Goal: Task Accomplishment & Management: Manage account settings

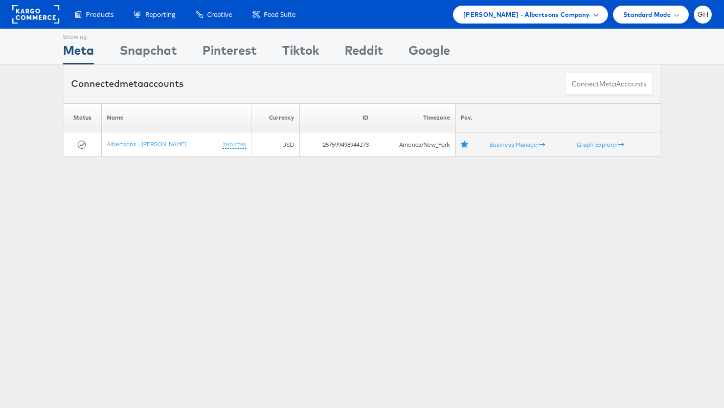
click at [533, 15] on span "Merkle - Albertsons Company" at bounding box center [526, 14] width 127 height 11
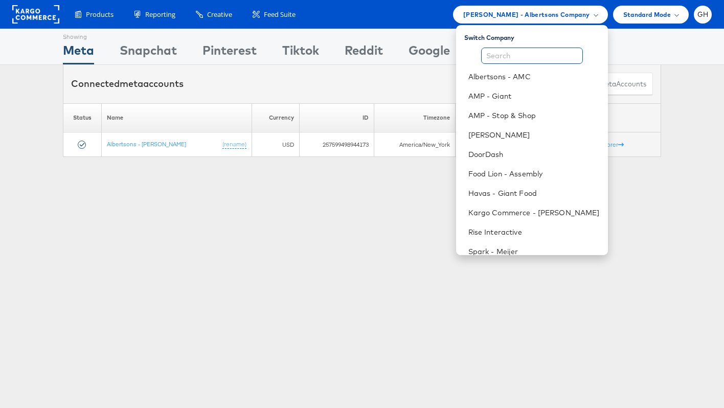
click at [517, 51] on input "text" at bounding box center [532, 56] width 102 height 16
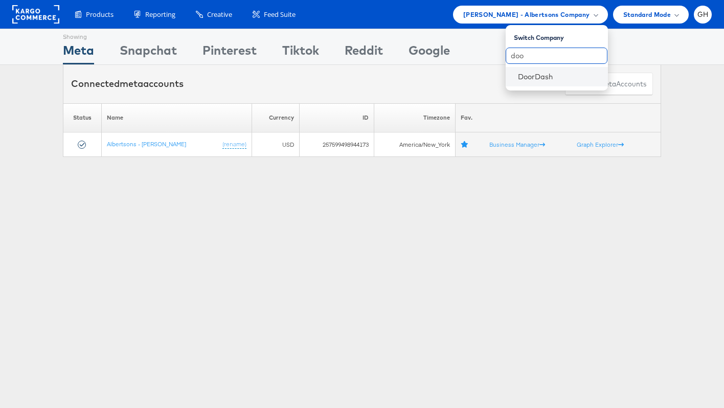
type input "doo"
click at [526, 71] on li "DoorDash" at bounding box center [556, 76] width 102 height 19
click at [529, 78] on link "DoorDash" at bounding box center [559, 77] width 82 height 10
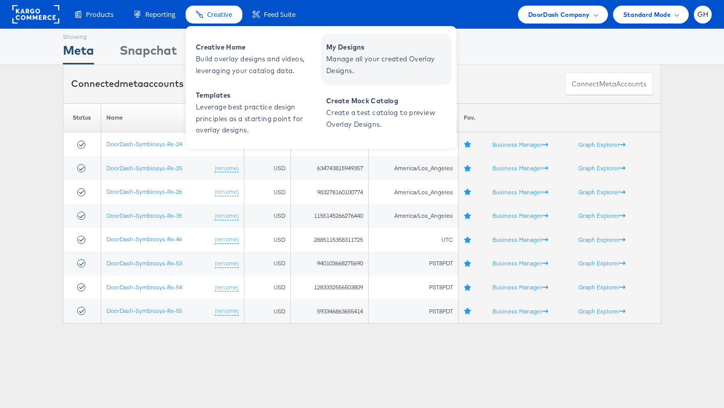
click at [334, 59] on span "Manage all your created Overlay Designs." at bounding box center [387, 65] width 123 height 24
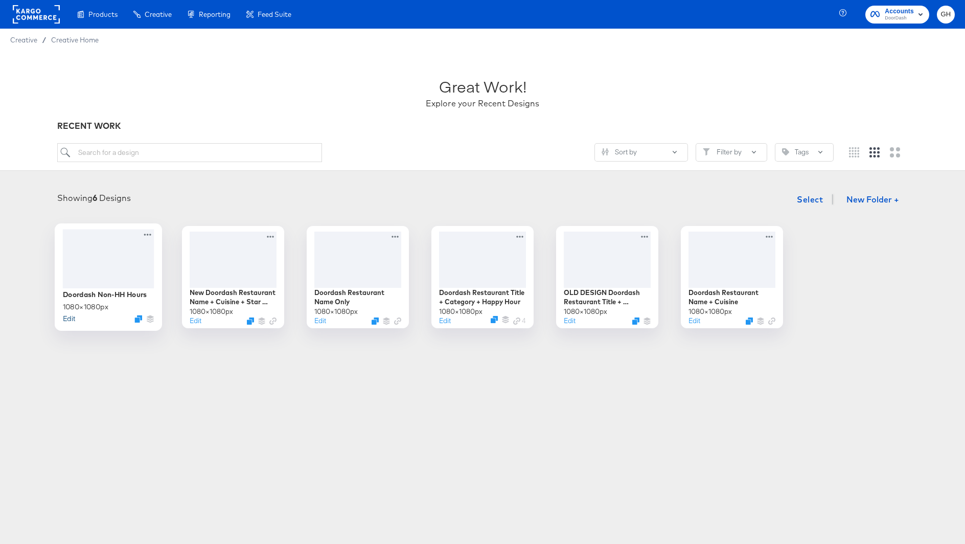
click at [67, 316] on button "Edit" at bounding box center [69, 318] width 12 height 10
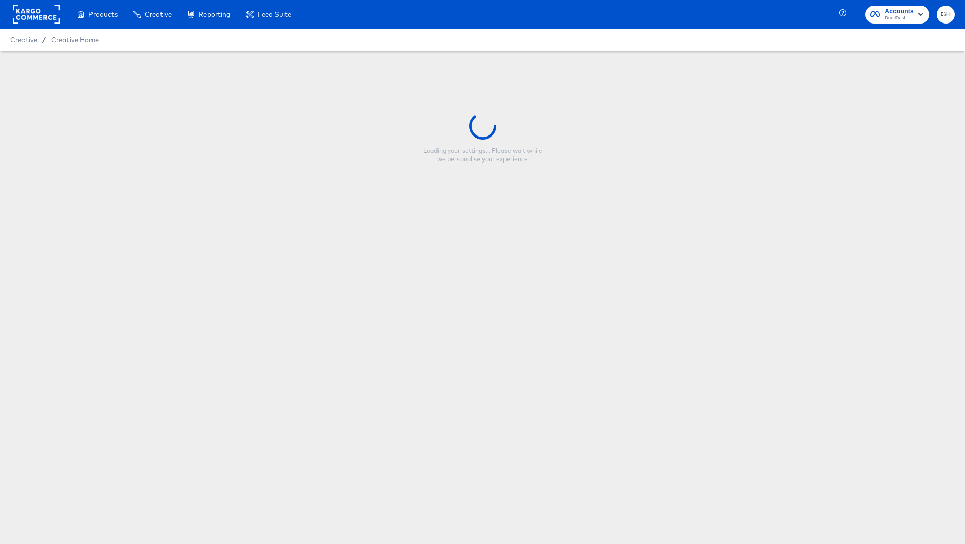
type input "Doordash Non-HH Hours"
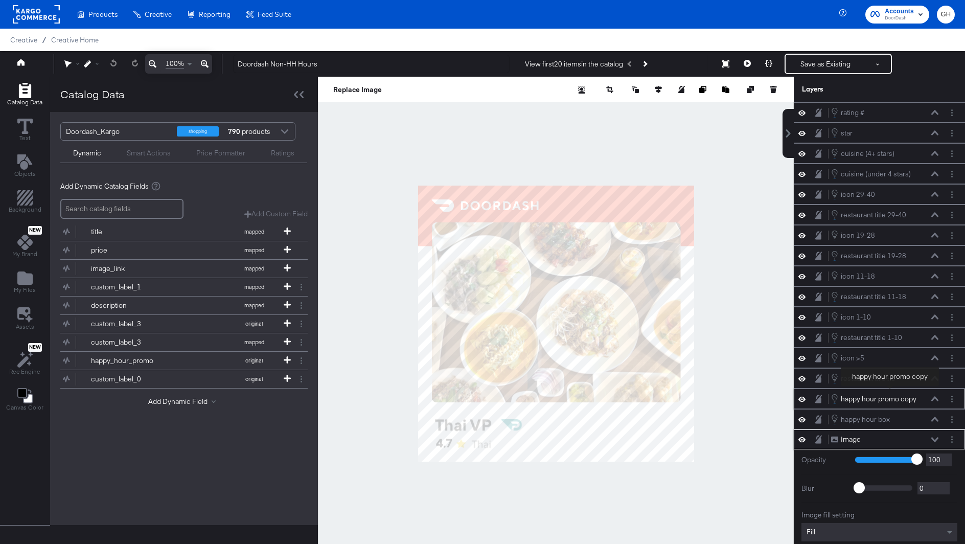
click at [890, 394] on div "happy hour promo copy" at bounding box center [879, 399] width 76 height 10
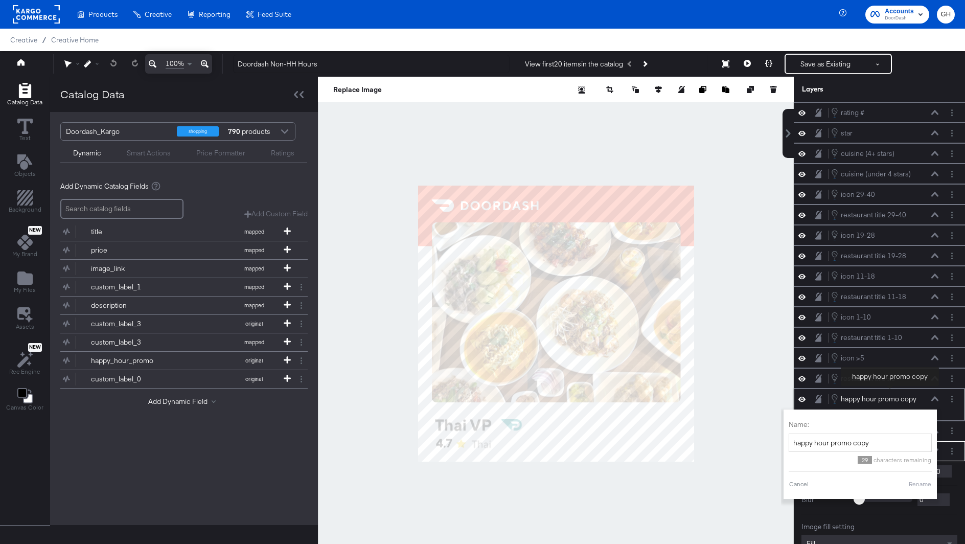
click at [890, 394] on div "happy hour promo copy" at bounding box center [879, 399] width 76 height 10
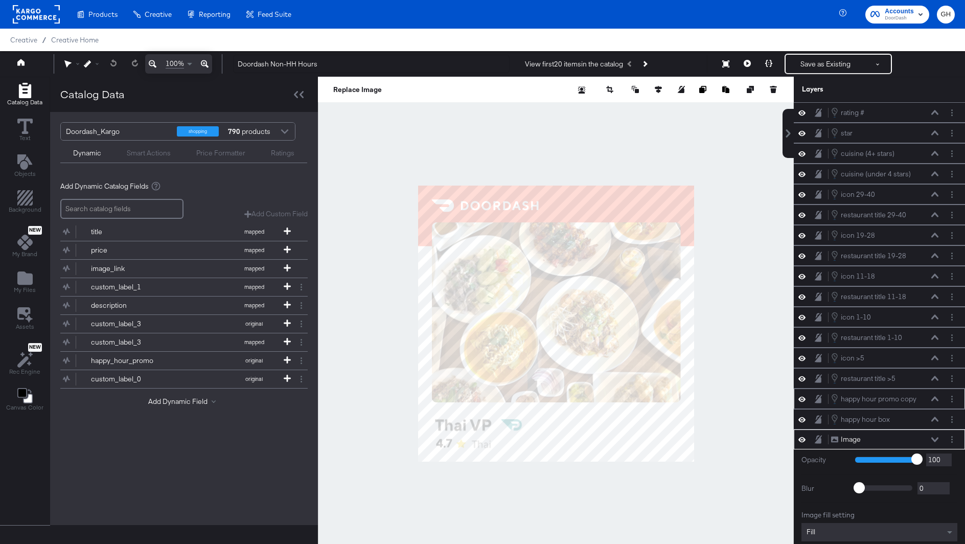
click at [939, 393] on div "happy hour promo copy happy hour promo copy" at bounding box center [888, 398] width 114 height 11
click at [951, 396] on icon "Layer Options" at bounding box center [952, 399] width 2 height 7
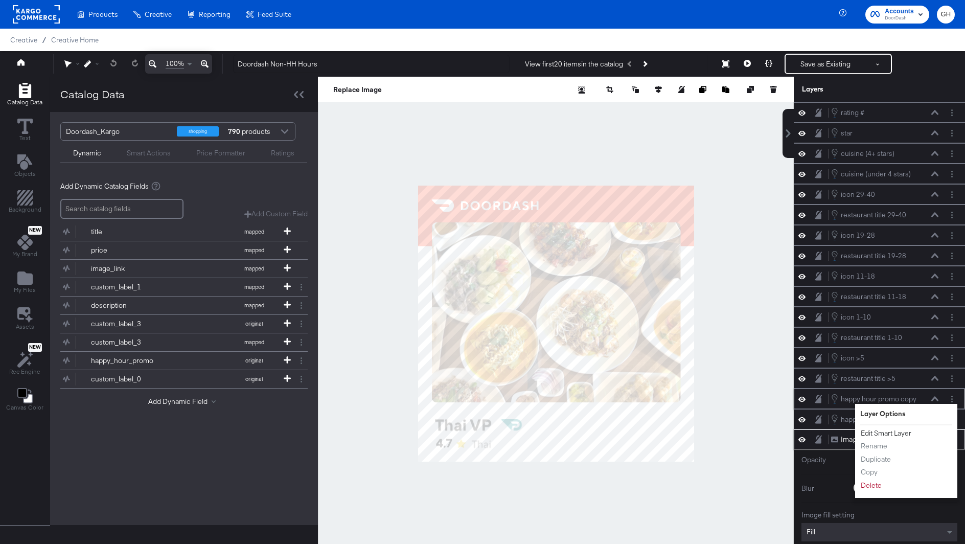
click at [897, 428] on button "Edit Smart Layer" at bounding box center [886, 433] width 52 height 11
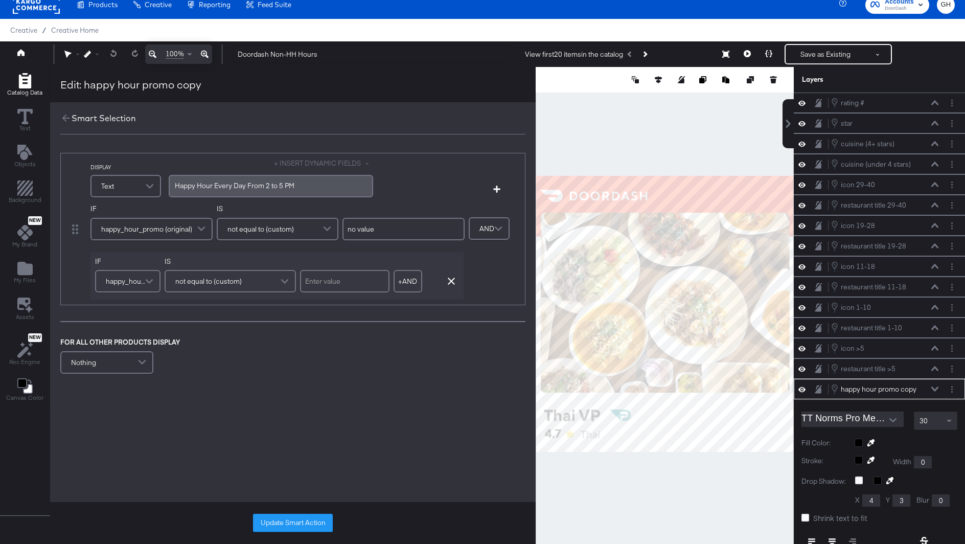
scroll to position [139, 0]
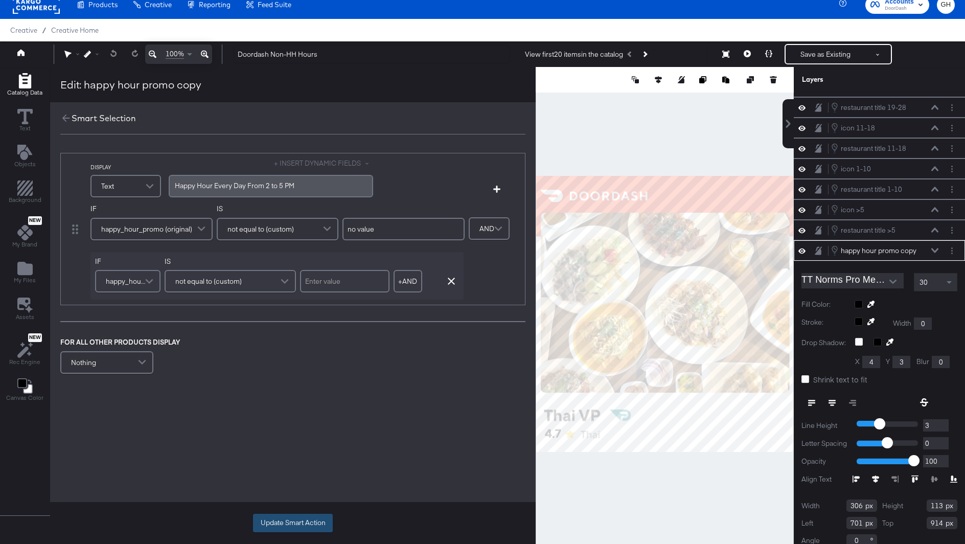
click at [307, 531] on button "Update Smart Action" at bounding box center [293, 523] width 80 height 18
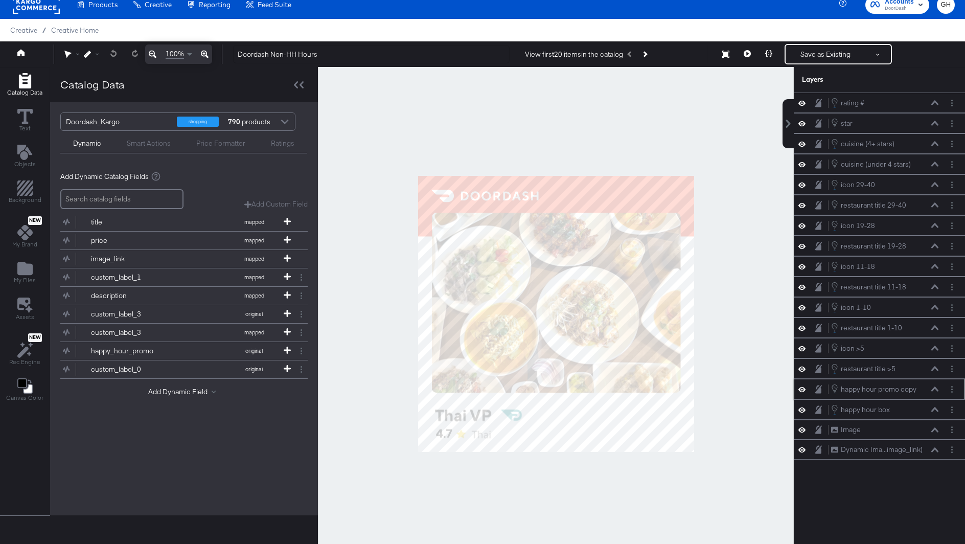
scroll to position [0, 0]
click at [651, 54] on button "Next Product" at bounding box center [644, 54] width 14 height 18
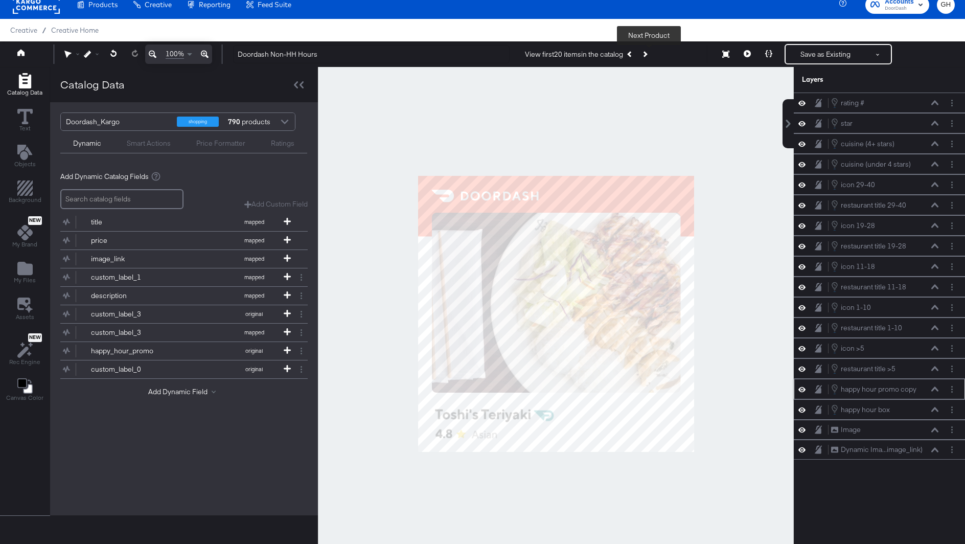
click at [651, 54] on button "Next Product" at bounding box center [644, 54] width 14 height 18
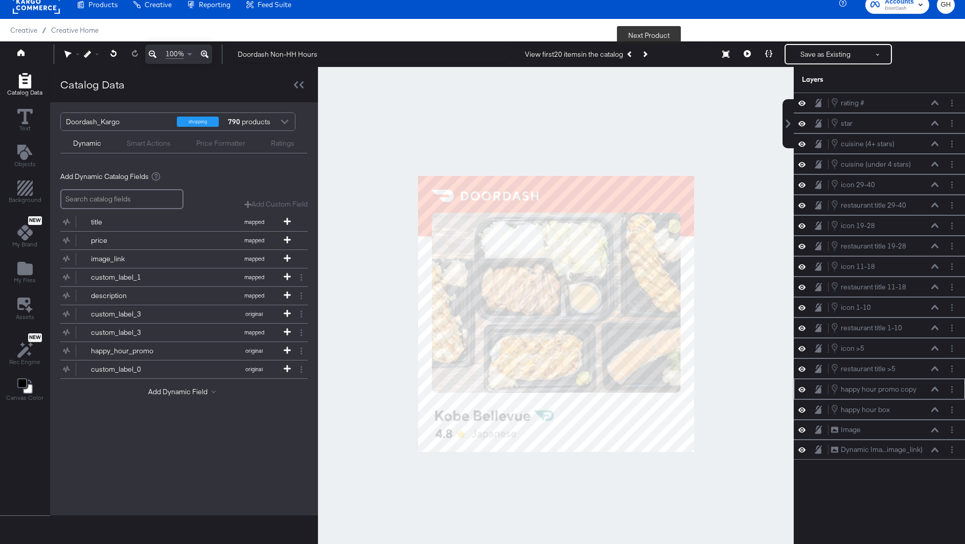
click at [652, 54] on button "Next Product" at bounding box center [644, 54] width 14 height 18
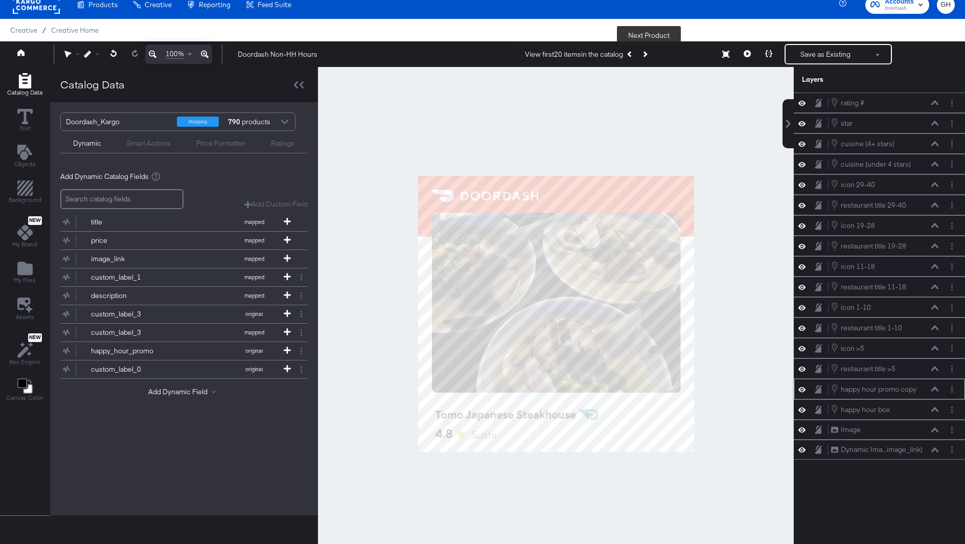
click at [652, 54] on button "Next Product" at bounding box center [644, 54] width 14 height 18
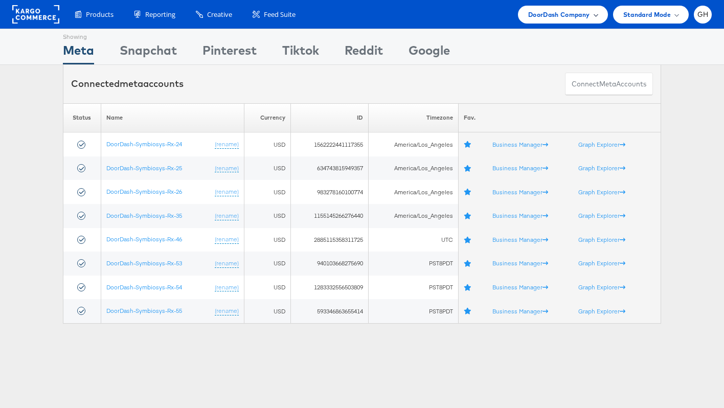
click at [551, 15] on span "DoorDash Company" at bounding box center [559, 14] width 62 height 11
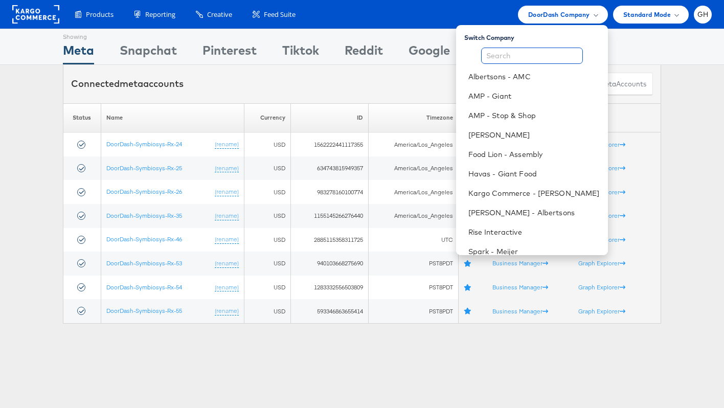
click at [519, 53] on input "text" at bounding box center [532, 56] width 102 height 16
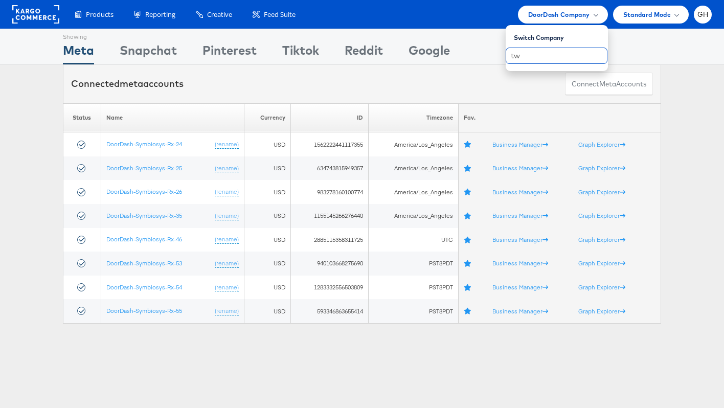
type input "t"
type input "to"
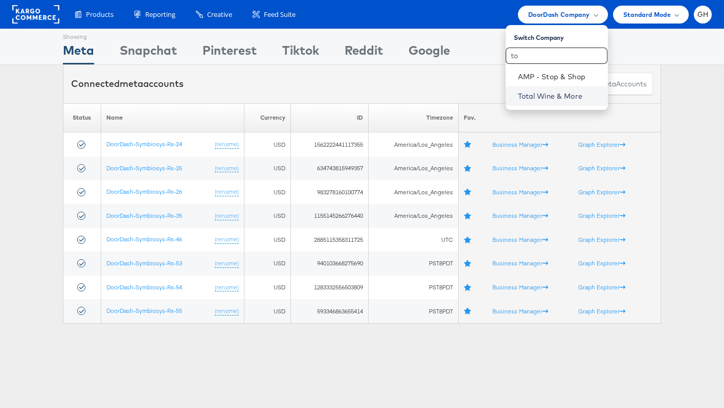
click at [536, 91] on link "Total Wine & More" at bounding box center [559, 96] width 82 height 10
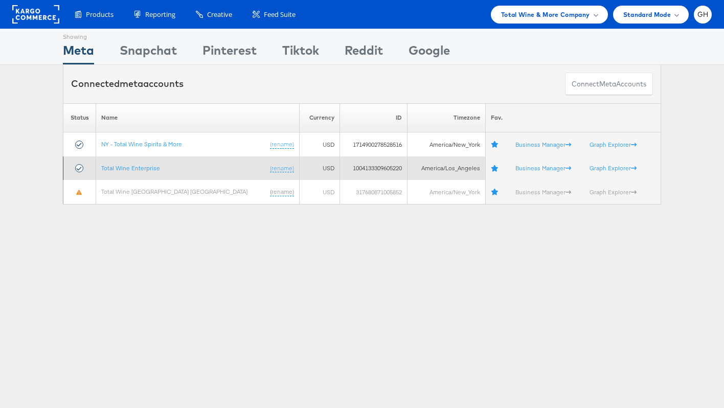
click at [120, 162] on td "Total Wine Enterprise (rename)" at bounding box center [197, 168] width 203 height 24
click at [120, 163] on td "Total Wine Enterprise (rename)" at bounding box center [197, 168] width 203 height 24
click at [108, 169] on link "Total Wine Enterprise" at bounding box center [130, 168] width 59 height 8
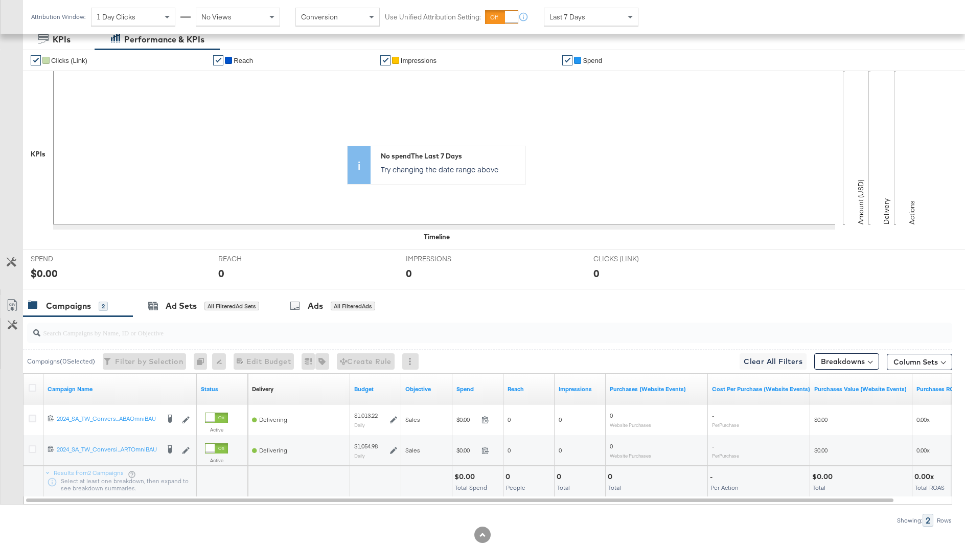
scroll to position [192, 0]
